Goal: Transaction & Acquisition: Purchase product/service

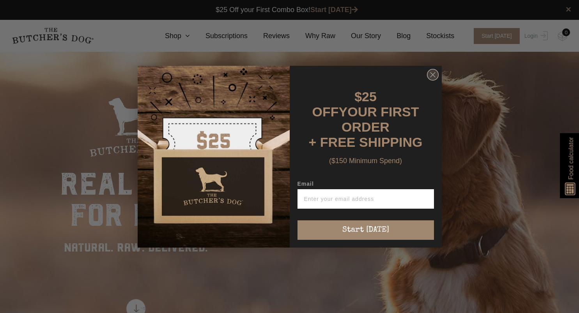
click at [436, 79] on circle "Close dialog" at bounding box center [432, 74] width 11 height 11
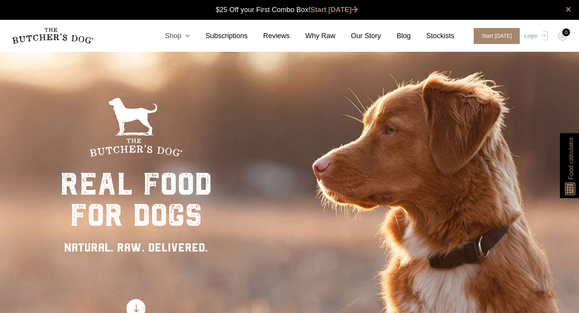
click at [190, 38] on icon at bounding box center [185, 35] width 9 height 7
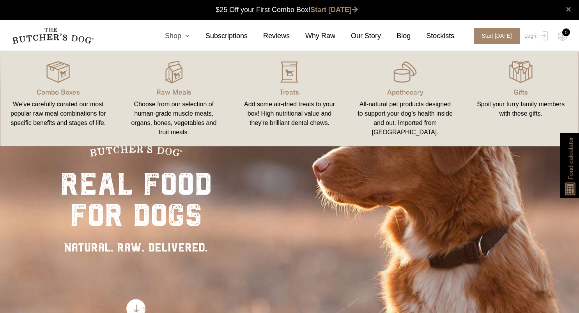
click at [187, 39] on link "Shop" at bounding box center [169, 36] width 41 height 11
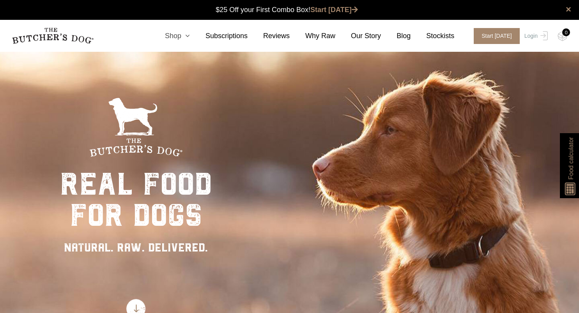
click at [187, 39] on link "Shop" at bounding box center [169, 36] width 41 height 11
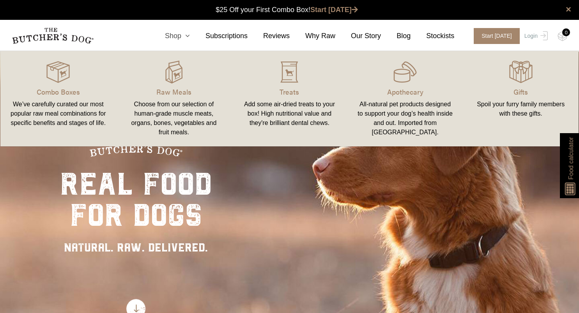
click at [190, 37] on icon at bounding box center [185, 35] width 9 height 7
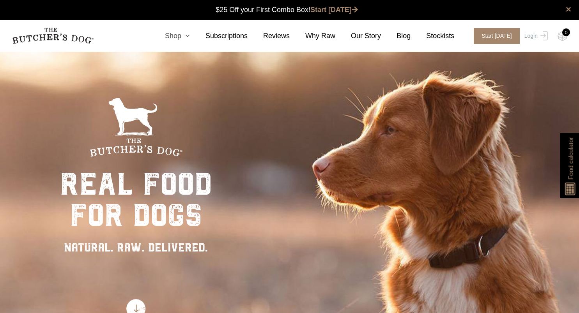
click at [190, 37] on icon at bounding box center [185, 35] width 9 height 7
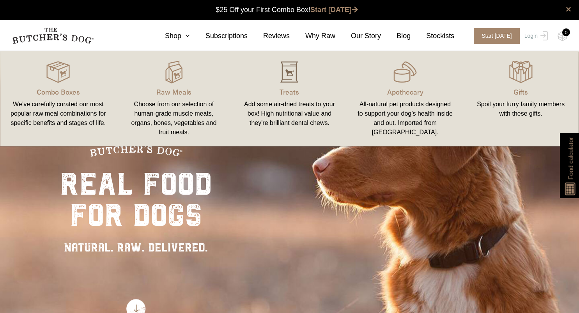
click at [281, 81] on img at bounding box center [288, 71] width 23 height 23
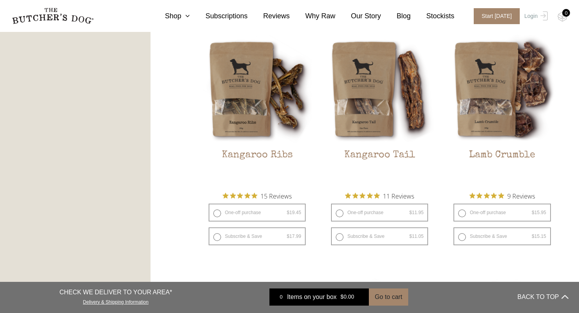
scroll to position [694, 0]
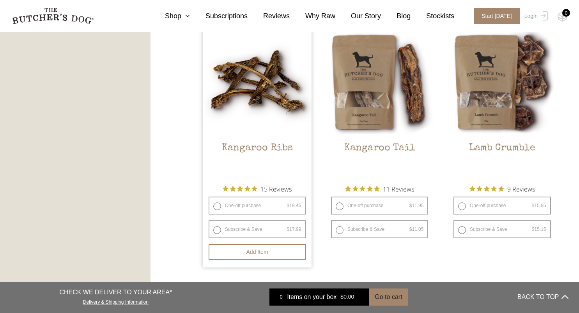
click at [259, 206] on label "One-off purchase $ 19.45 — or subscribe and save 7.5%" at bounding box center [256, 206] width 97 height 18
radio input "true"
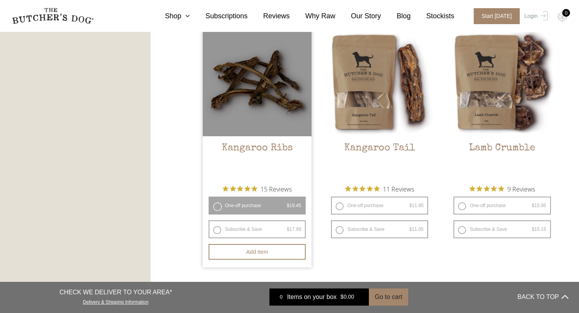
click at [215, 206] on label "One-off purchase $ 19.45 — or subscribe and save 7.5%" at bounding box center [256, 206] width 97 height 18
click at [266, 256] on button "Add item" at bounding box center [256, 252] width 97 height 16
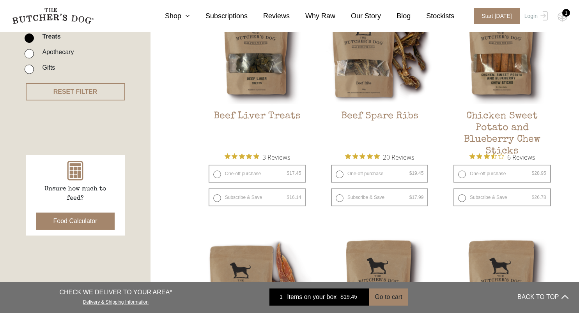
scroll to position [212, 0]
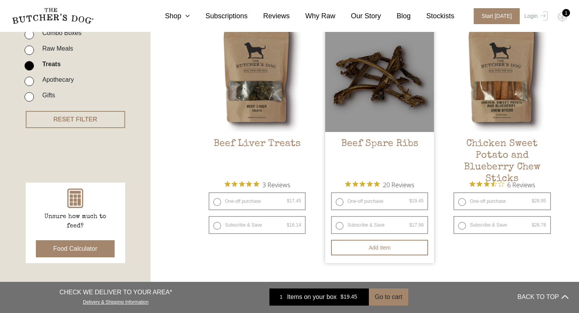
click at [374, 196] on label "One-off purchase $ 19.45 — or subscribe and save 7.5%" at bounding box center [379, 201] width 97 height 18
radio input "true"
radio input "false"
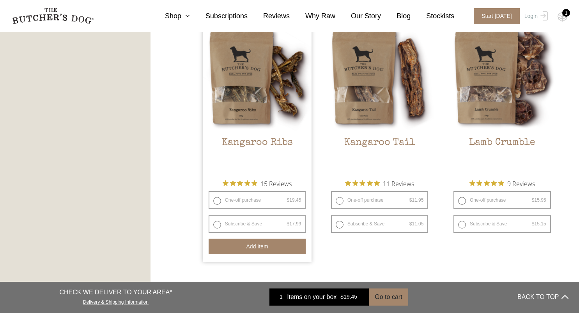
scroll to position [720, 0]
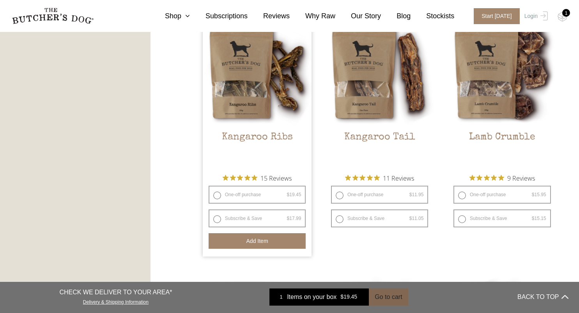
click at [383, 297] on button "Go to cart" at bounding box center [388, 297] width 39 height 17
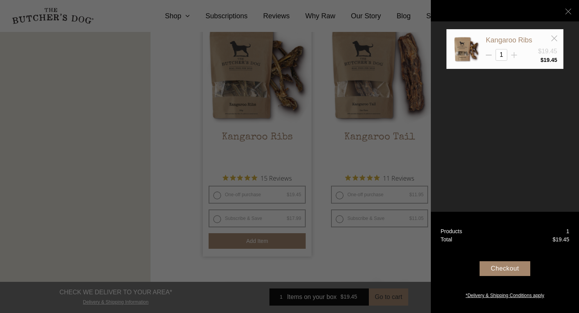
click at [514, 56] on icon at bounding box center [514, 55] width 6 height 6
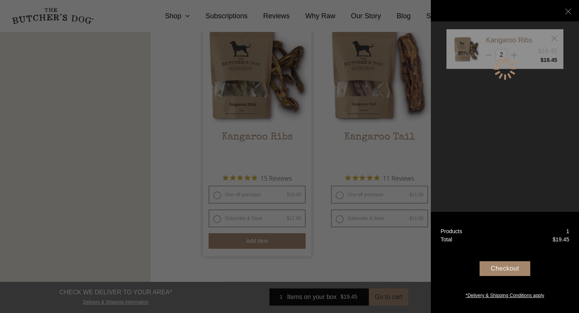
click at [521, 56] on div at bounding box center [504, 68] width 117 height 79
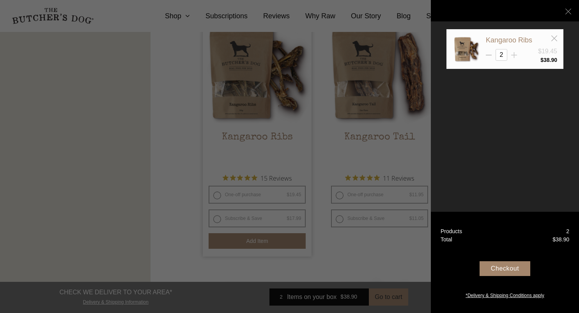
click at [514, 55] on line at bounding box center [514, 55] width 0 height 6
type input "3"
click at [415, 157] on div at bounding box center [289, 156] width 579 height 313
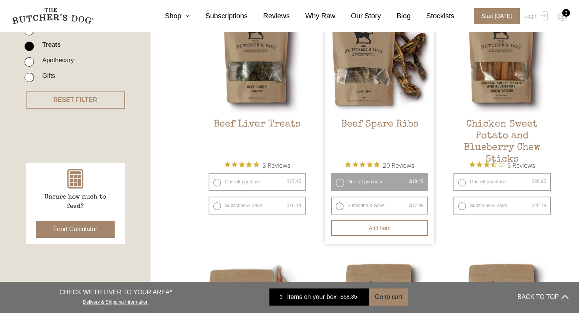
scroll to position [230, 0]
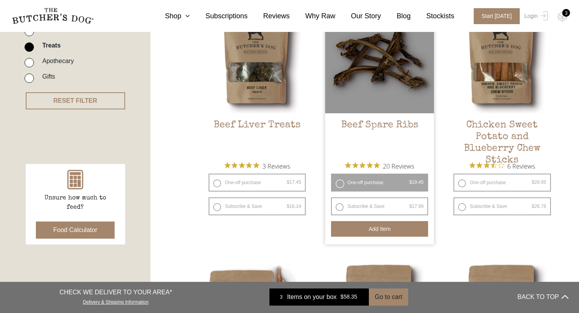
click at [396, 228] on button "Add item" at bounding box center [379, 229] width 97 height 16
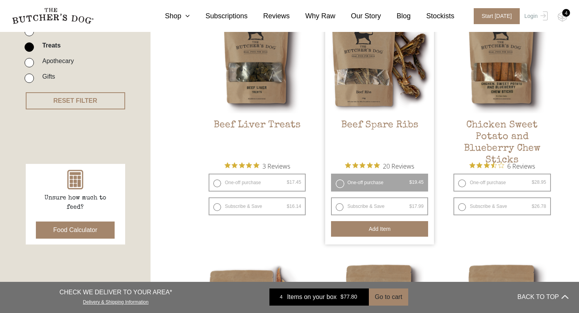
click at [566, 16] on div "4" at bounding box center [566, 13] width 8 height 8
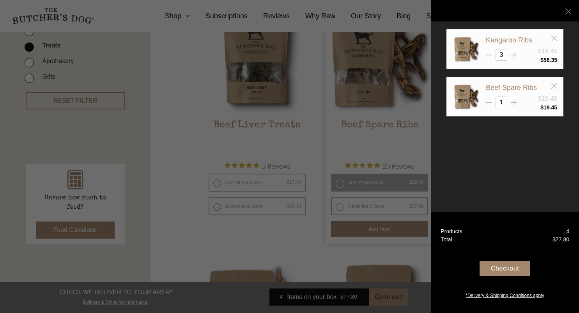
click at [510, 275] on div "Checkout" at bounding box center [504, 268] width 51 height 15
